Goal: Task Accomplishment & Management: Use online tool/utility

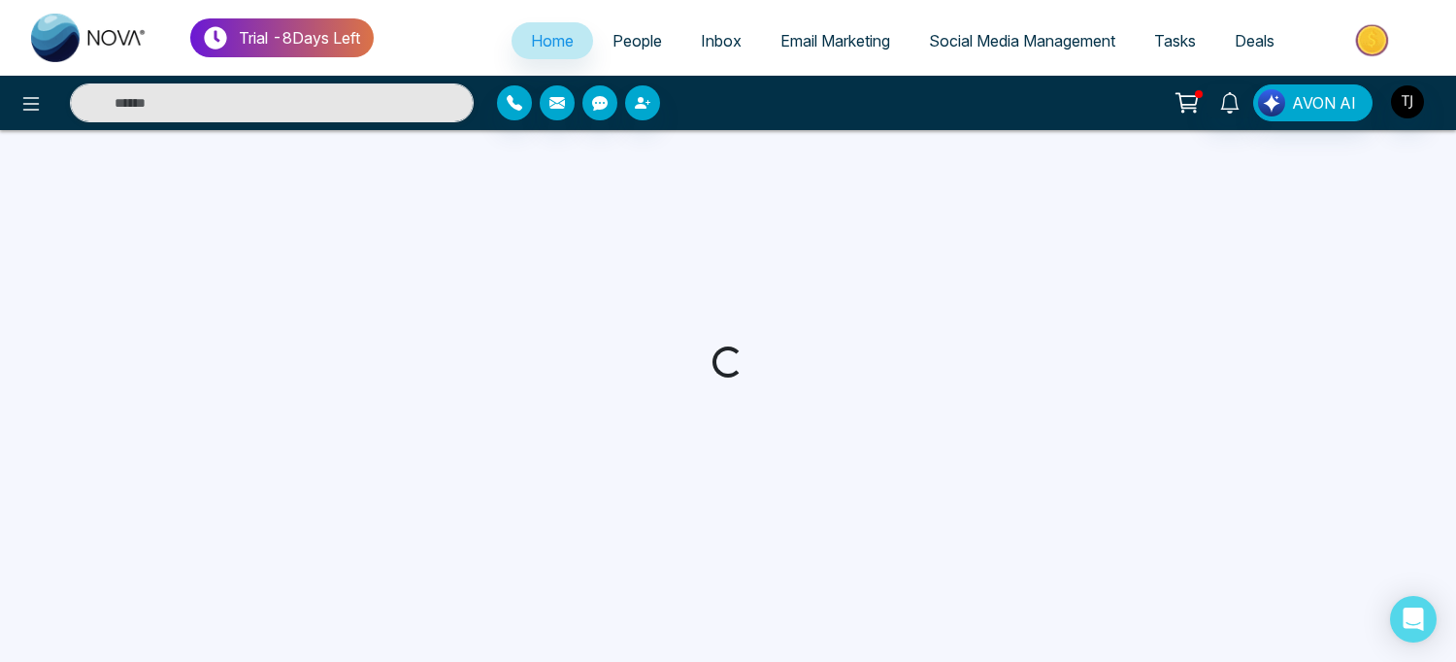
select select "*"
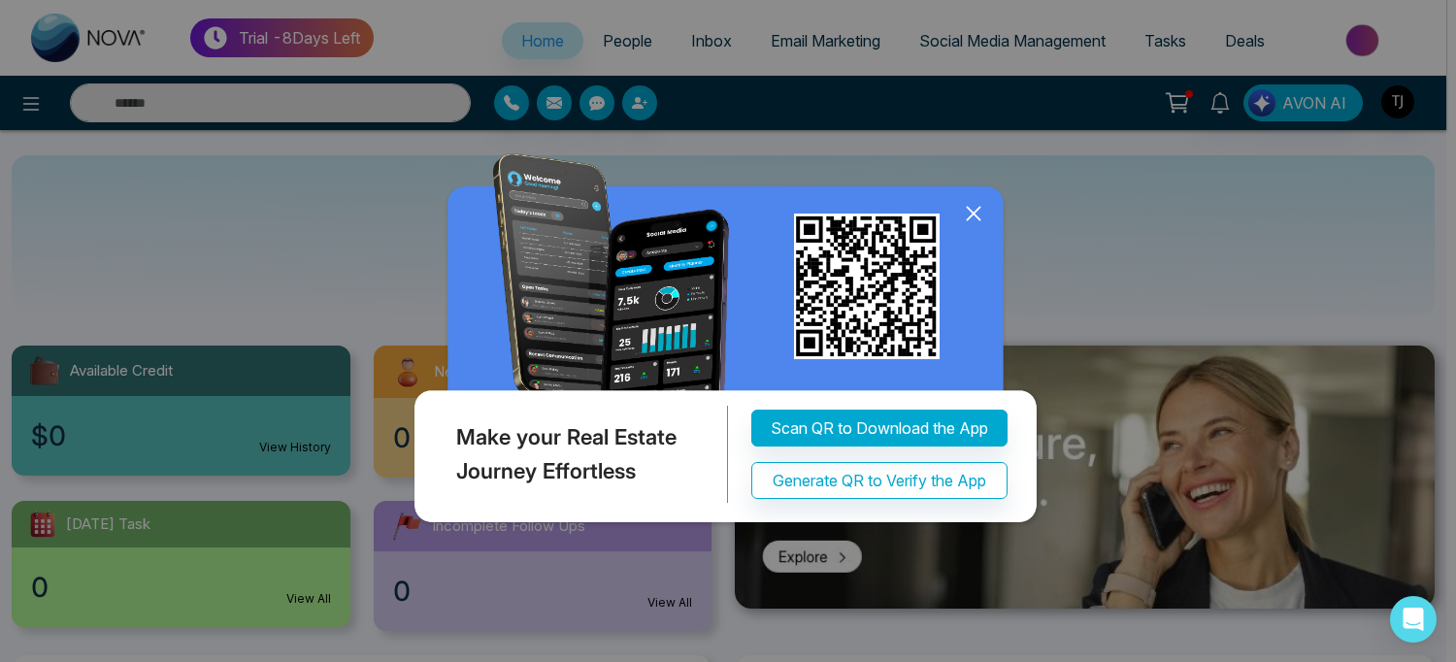
click at [978, 215] on icon at bounding box center [973, 213] width 29 height 29
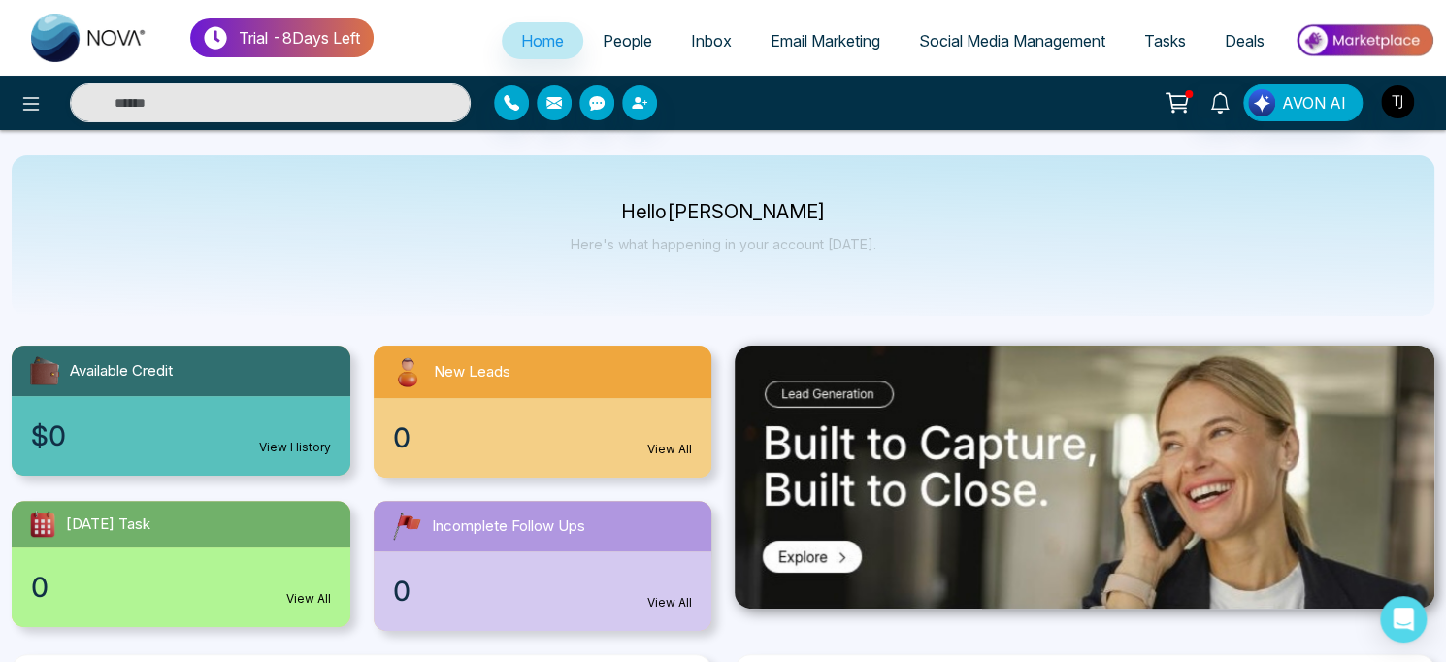
click at [827, 50] on span "Email Marketing" at bounding box center [826, 40] width 110 height 19
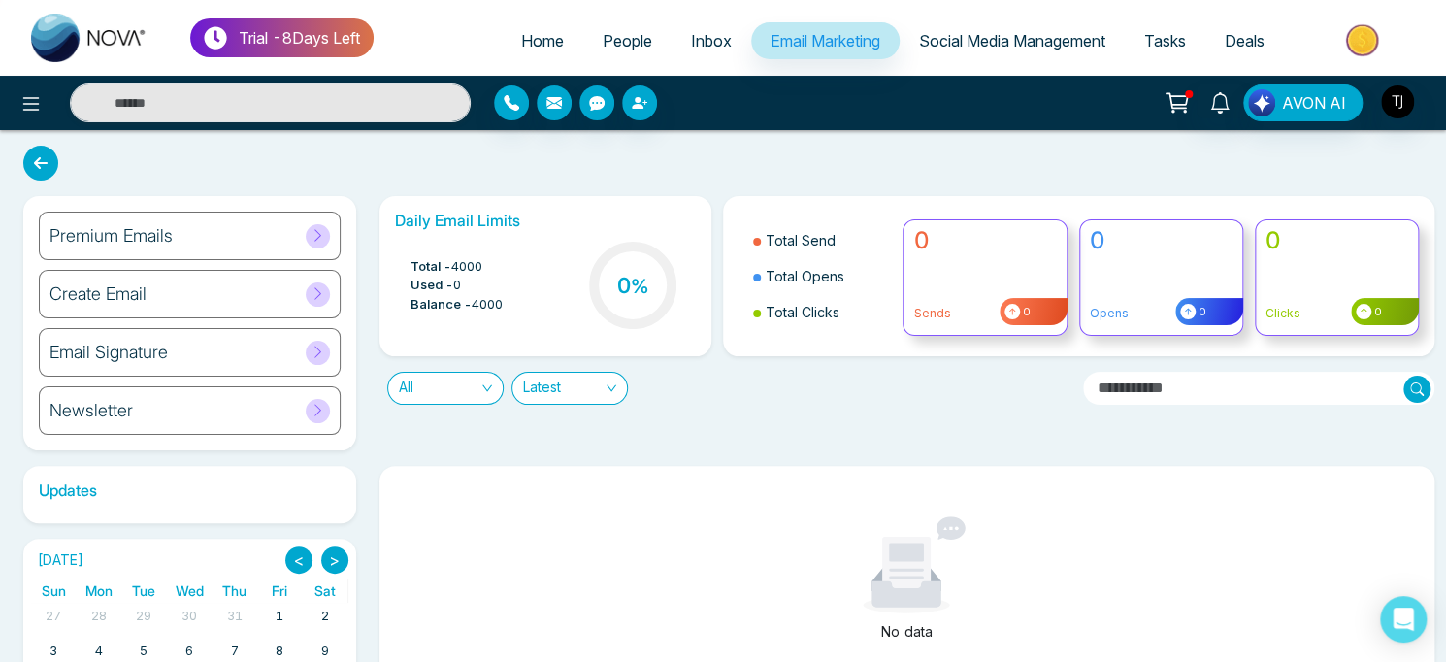
click at [311, 239] on icon at bounding box center [318, 235] width 15 height 15
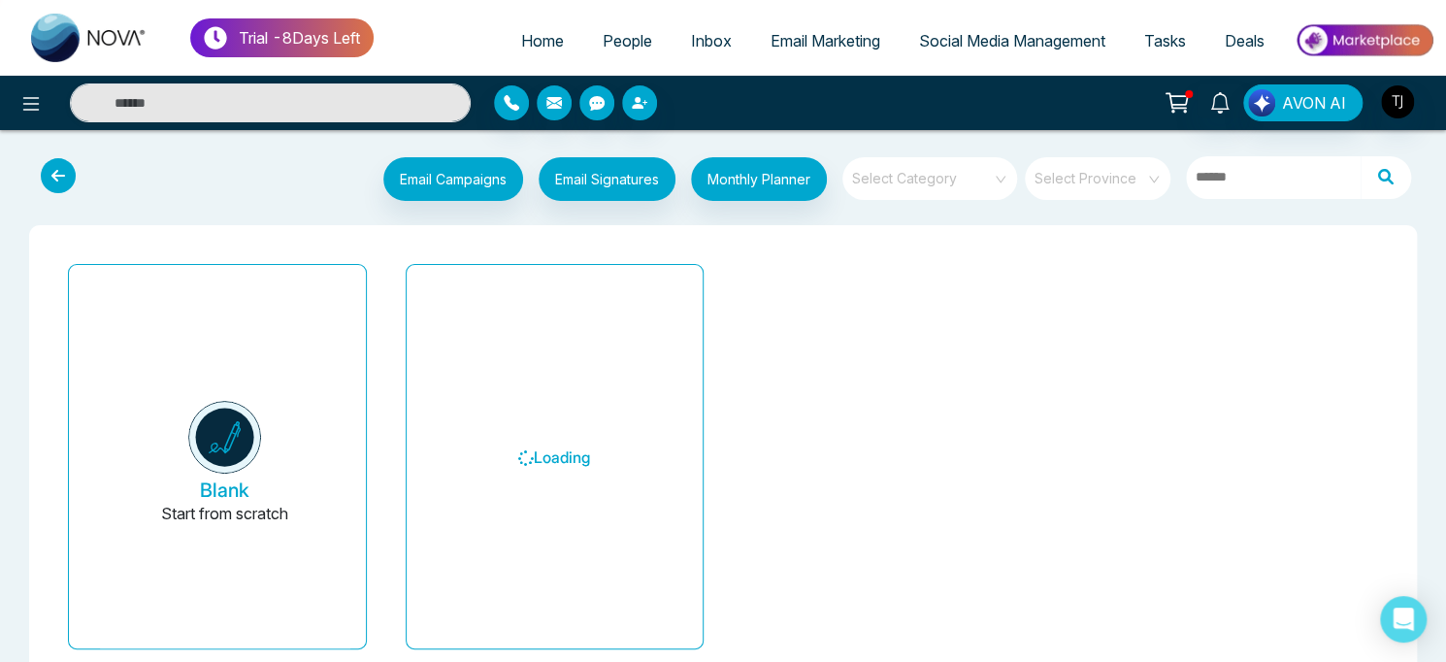
click at [388, 450] on div "Loading" at bounding box center [555, 464] width 338 height 416
